Goal: Task Accomplishment & Management: Manage account settings

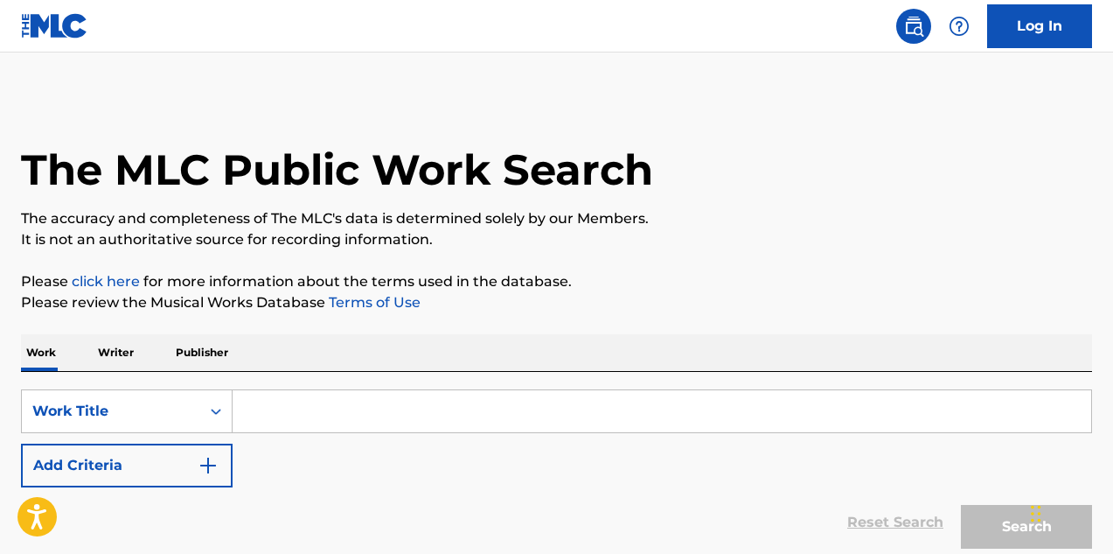
click at [1019, 23] on link "Log In" at bounding box center [1040, 26] width 105 height 44
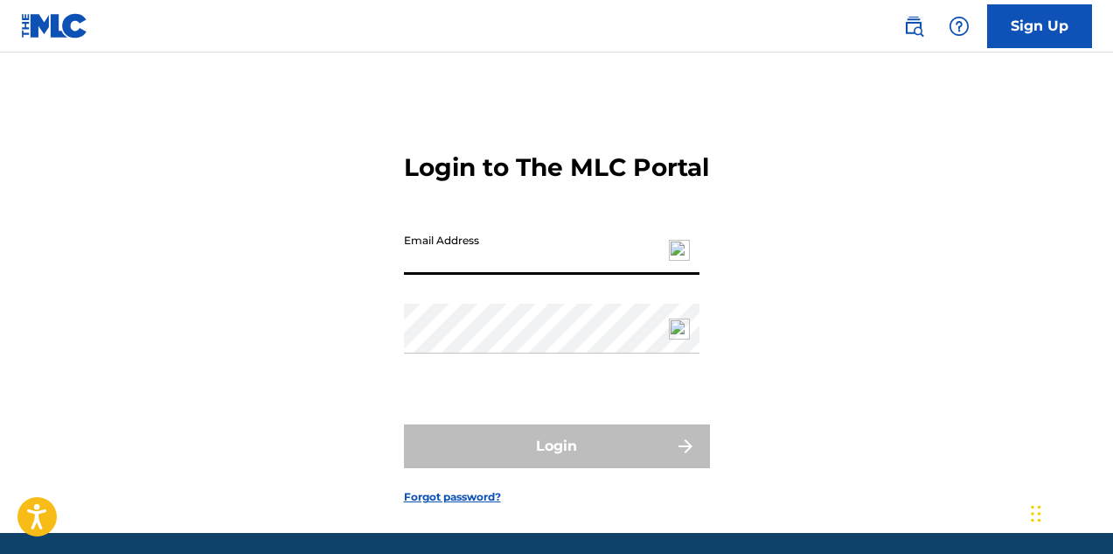
click at [525, 273] on input "Email Address" at bounding box center [552, 250] width 296 height 50
type input "[EMAIL_ADDRESS][DOMAIN_NAME]"
click at [1002, 131] on div "Login to The MLC Portal Email Address [EMAIL_ADDRESS][DOMAIN_NAME] Password Log…" at bounding box center [556, 314] width 1113 height 436
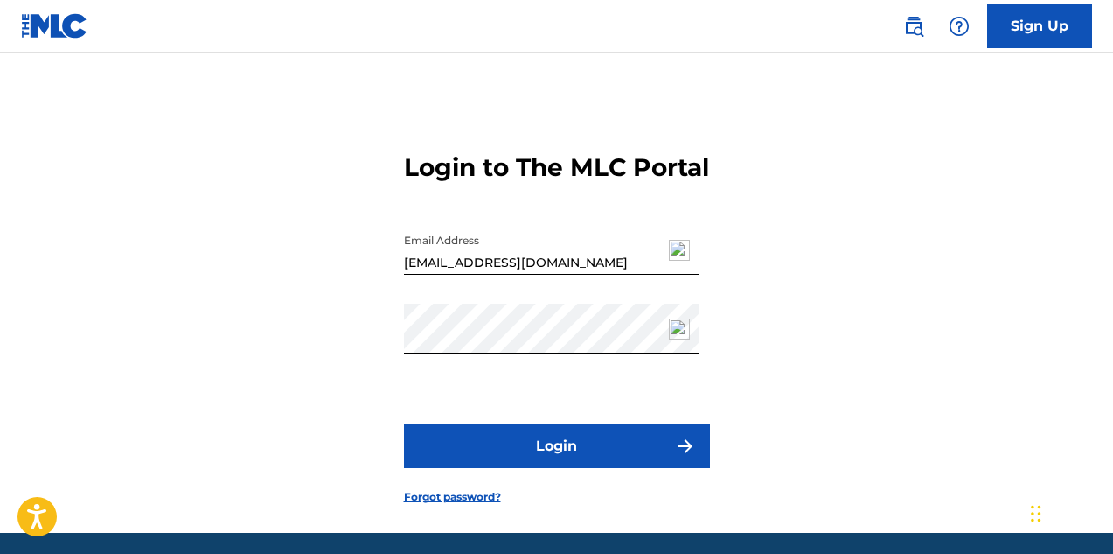
click at [497, 468] on button "Login" at bounding box center [557, 446] width 306 height 44
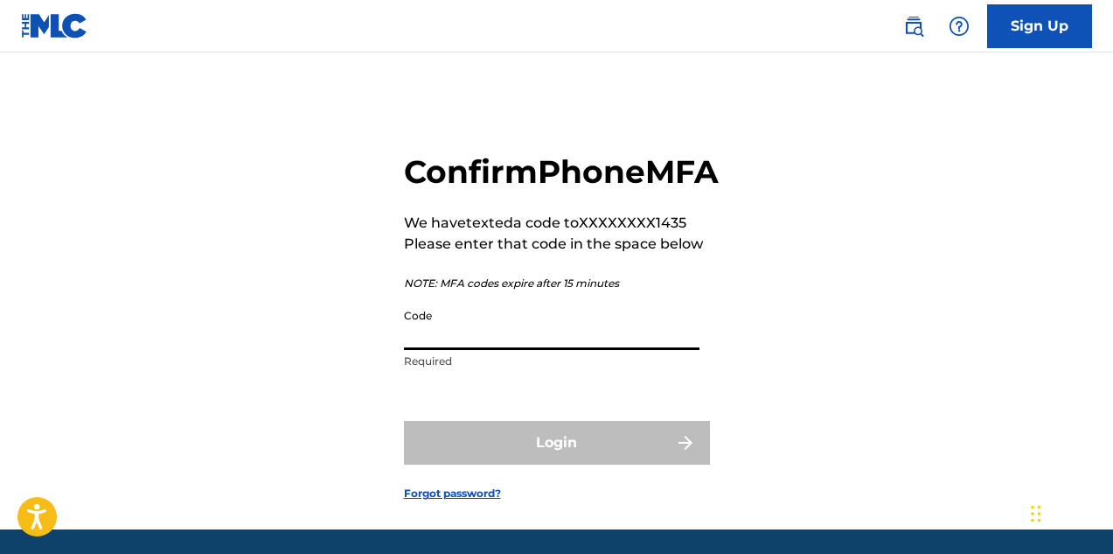
click at [498, 350] on input "Code" at bounding box center [552, 325] width 296 height 50
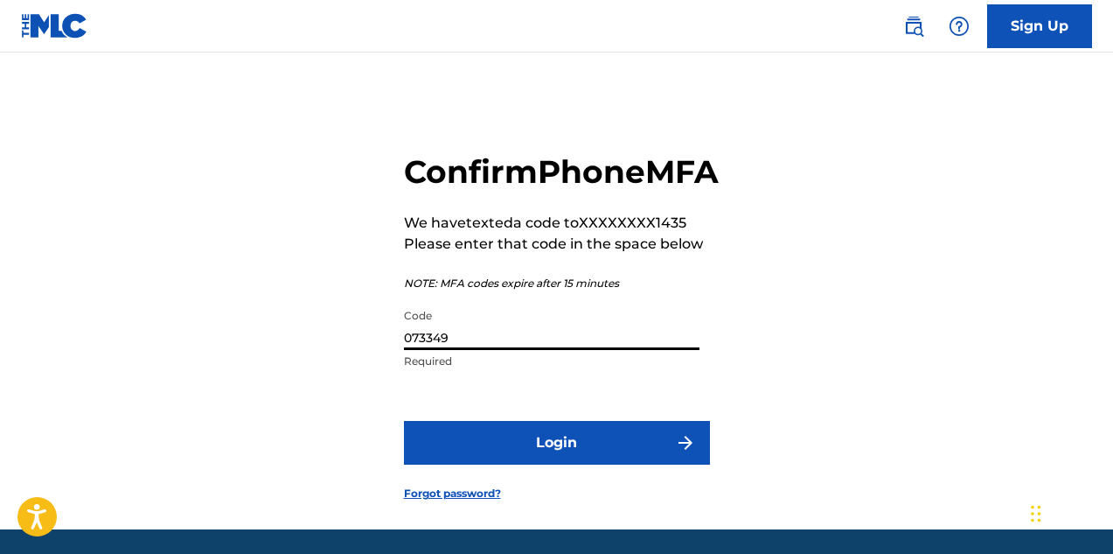
type input "073349"
click at [480, 464] on button "Login" at bounding box center [557, 443] width 306 height 44
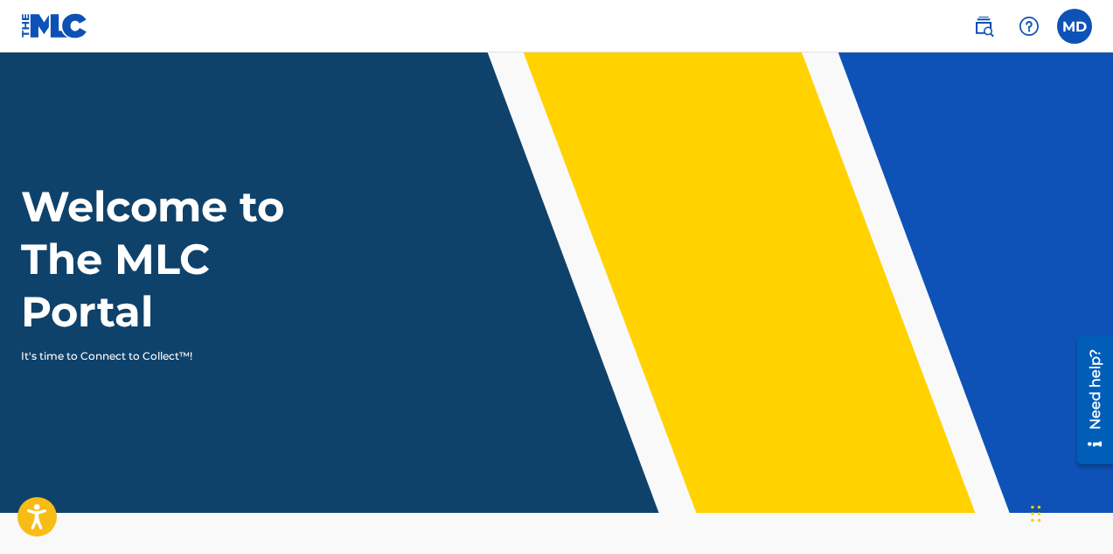
click at [1078, 31] on label at bounding box center [1074, 26] width 35 height 35
click at [1075, 26] on input "MD [PERSON_NAME] [EMAIL_ADDRESS][DOMAIN_NAME] Notification Preferences Profile …" at bounding box center [1075, 26] width 0 height 0
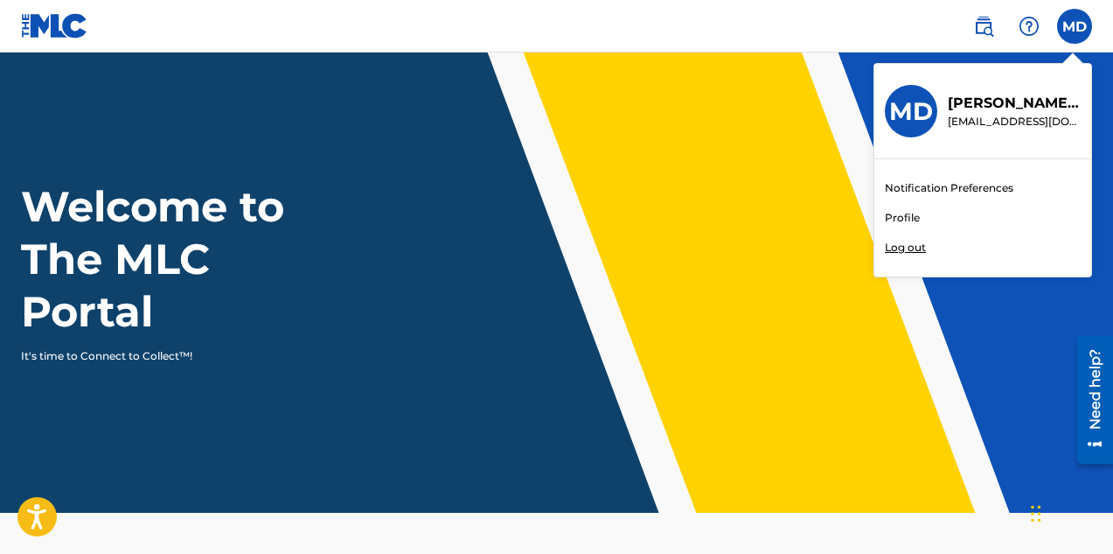
click at [779, 210] on div "Welcome to The MLC Portal It's time to Connect to Collect™!" at bounding box center [556, 272] width 1113 height 184
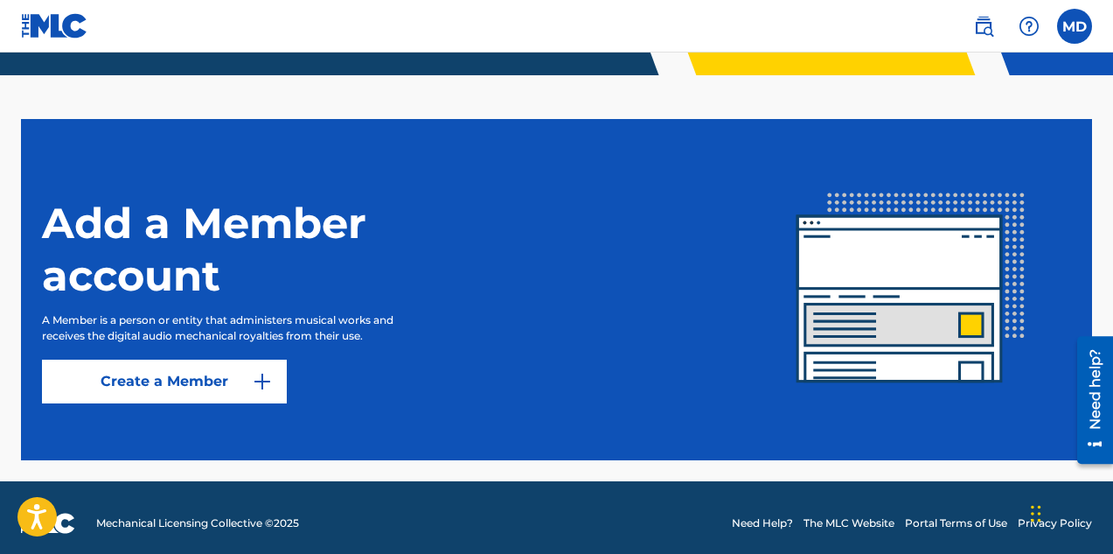
scroll to position [449, 0]
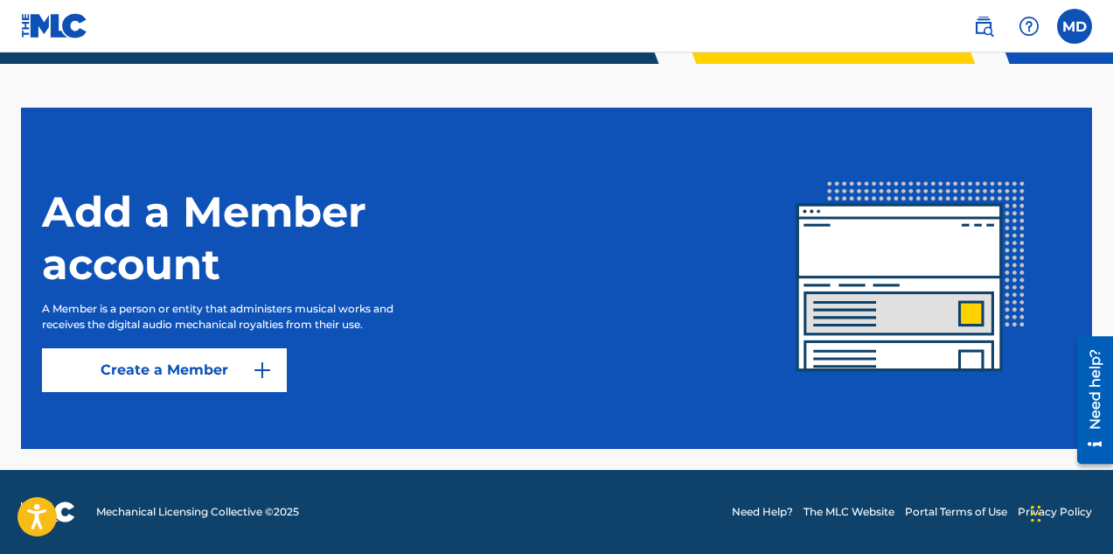
click at [173, 377] on link "Create a Member" at bounding box center [164, 370] width 245 height 44
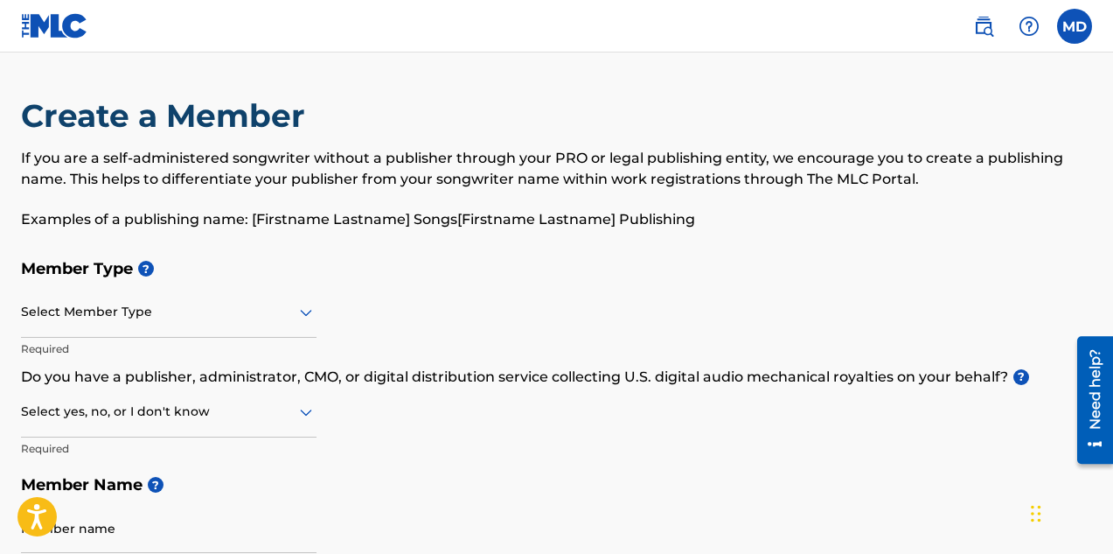
click at [54, 24] on img at bounding box center [54, 25] width 67 height 25
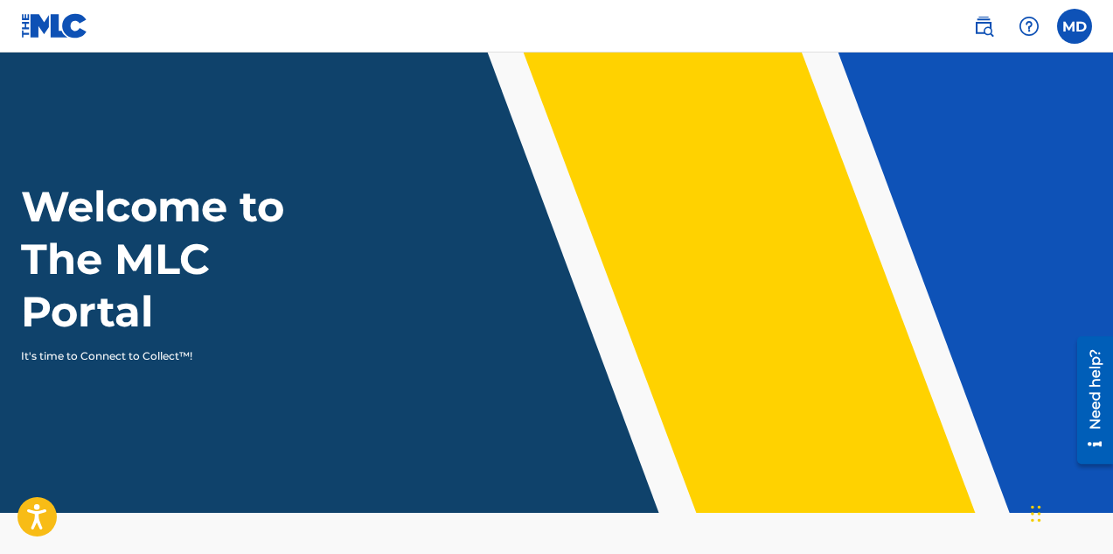
click at [1077, 28] on label at bounding box center [1074, 26] width 35 height 35
click at [1075, 26] on input "MD [PERSON_NAME] [EMAIL_ADDRESS][DOMAIN_NAME] Notification Preferences Profile …" at bounding box center [1075, 26] width 0 height 0
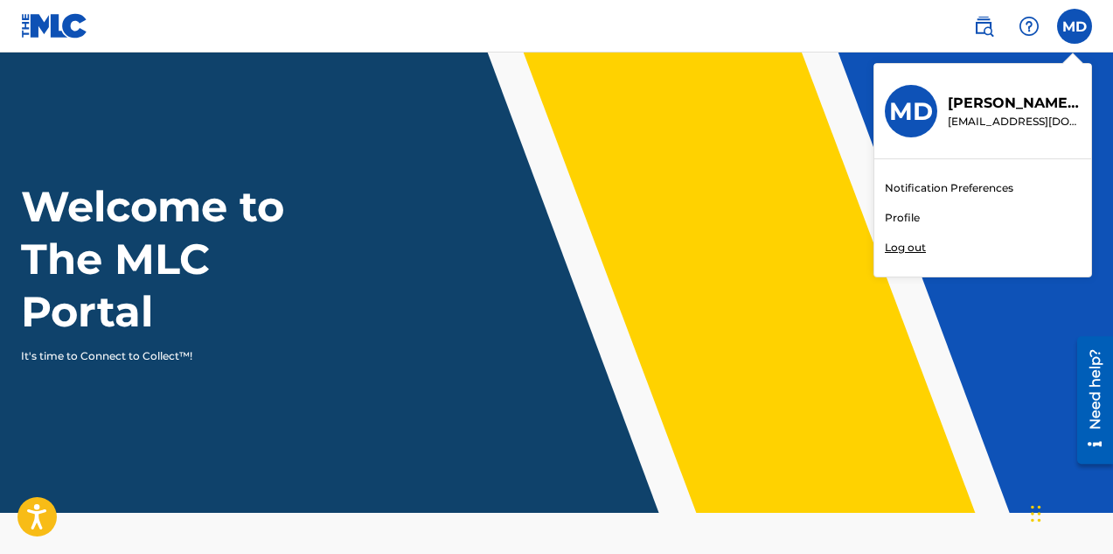
click at [914, 219] on link "Profile" at bounding box center [902, 218] width 35 height 16
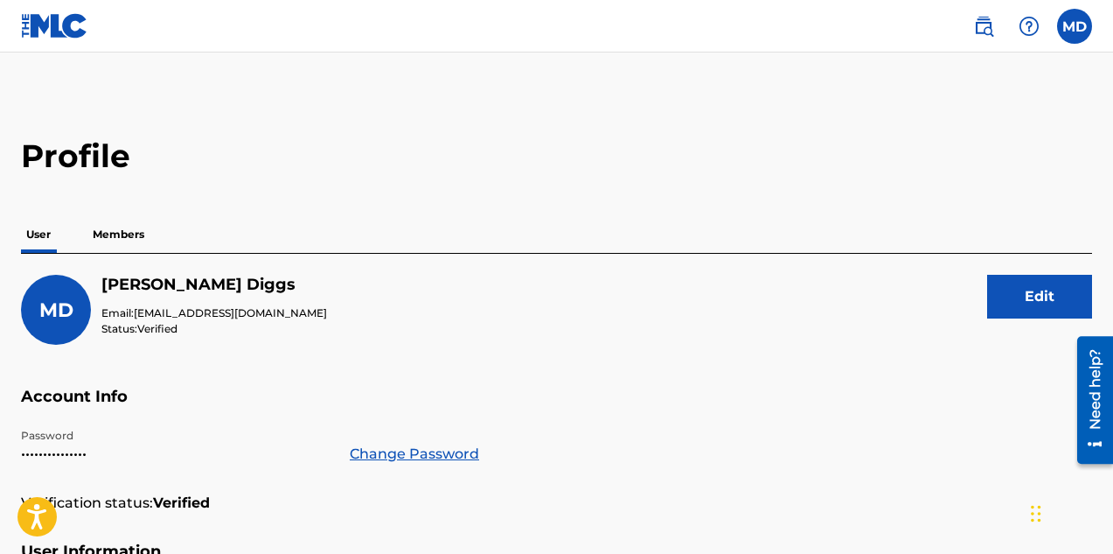
click at [108, 238] on p "Members" at bounding box center [118, 234] width 62 height 37
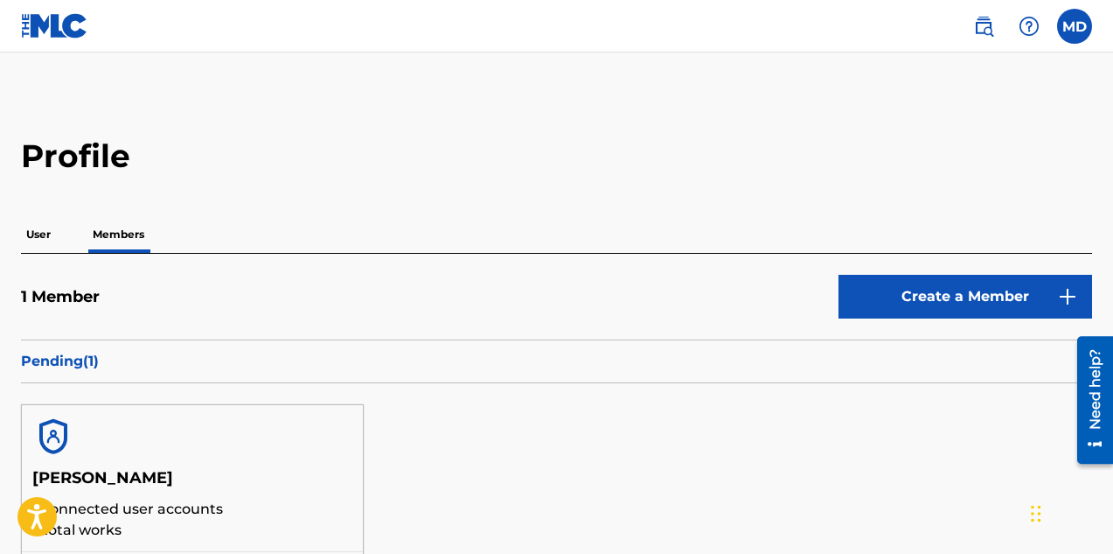
click at [58, 36] on img at bounding box center [54, 25] width 67 height 25
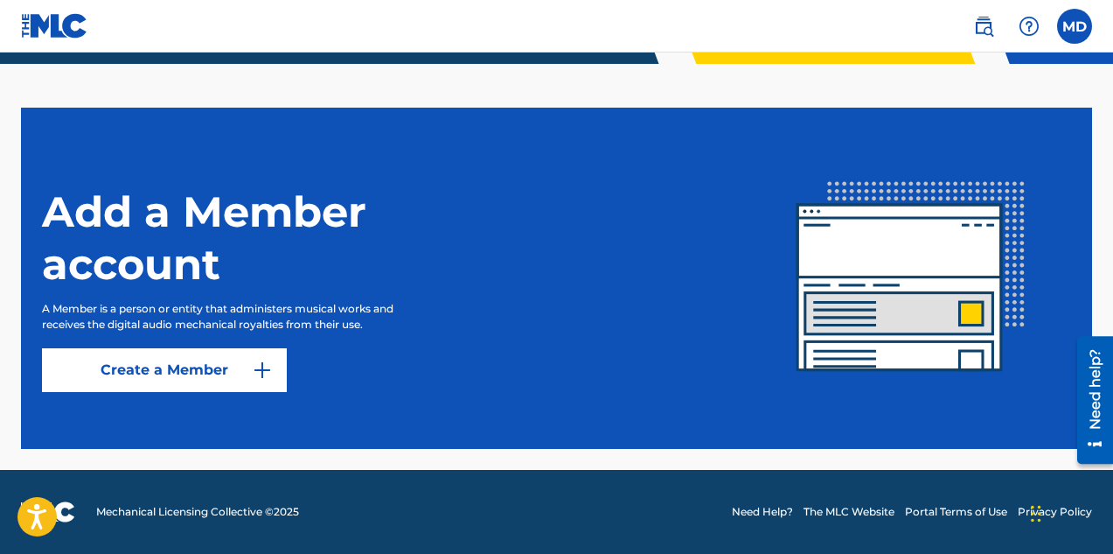
scroll to position [186, 0]
